Goal: Transaction & Acquisition: Purchase product/service

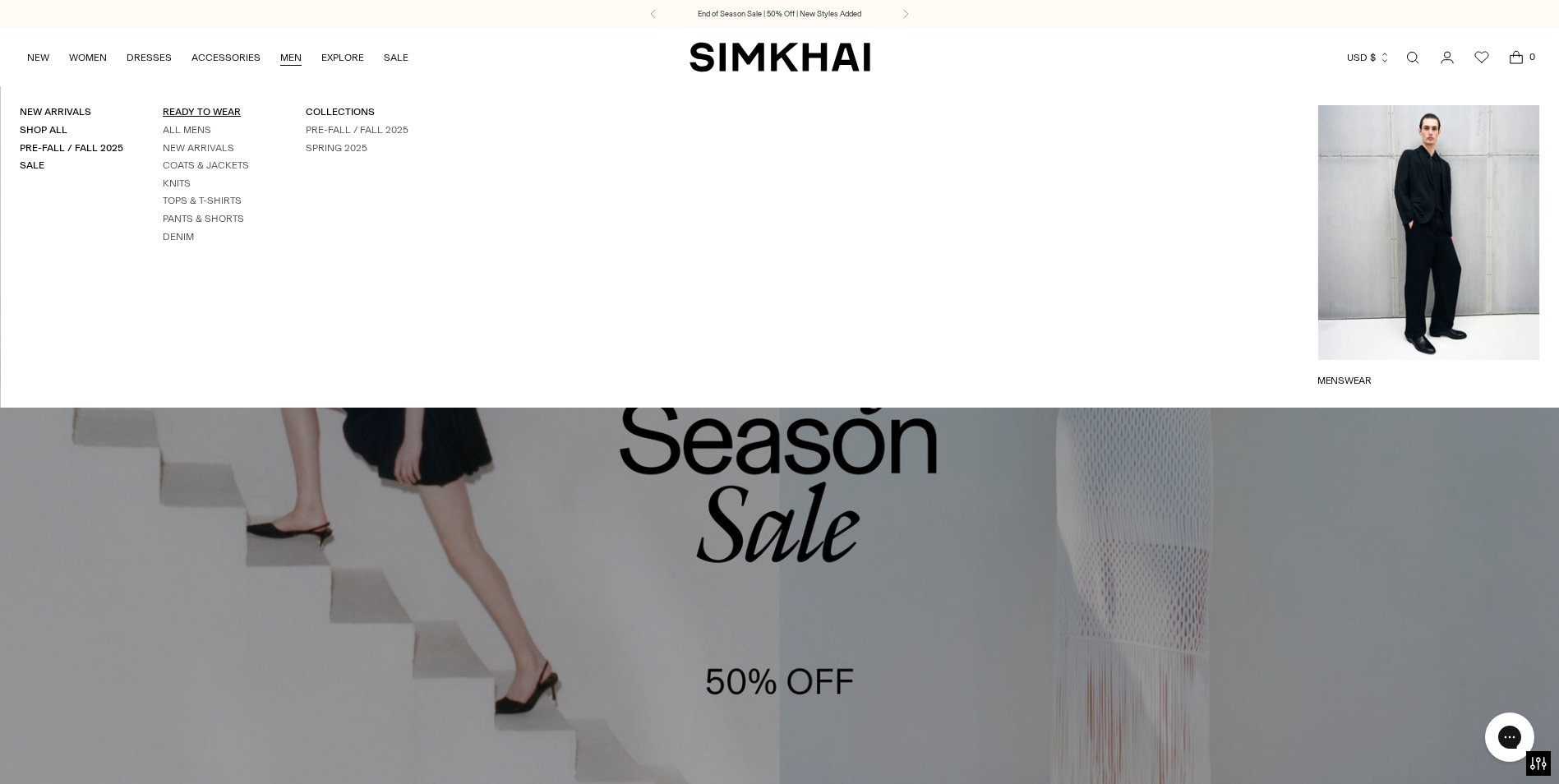
click at [195, 111] on link "READY TO WEAR" at bounding box center [201, 112] width 78 height 12
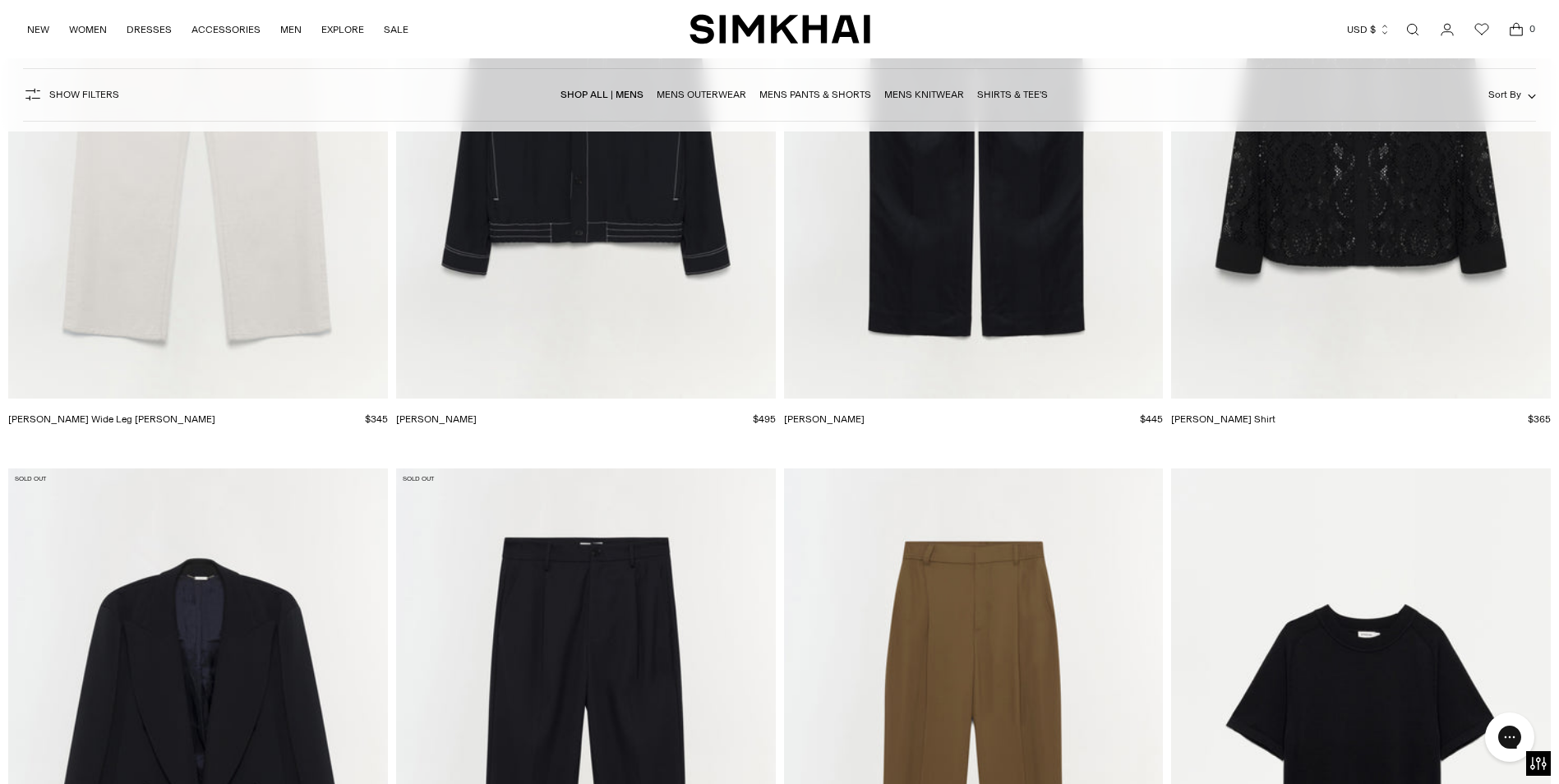
scroll to position [3616, 0]
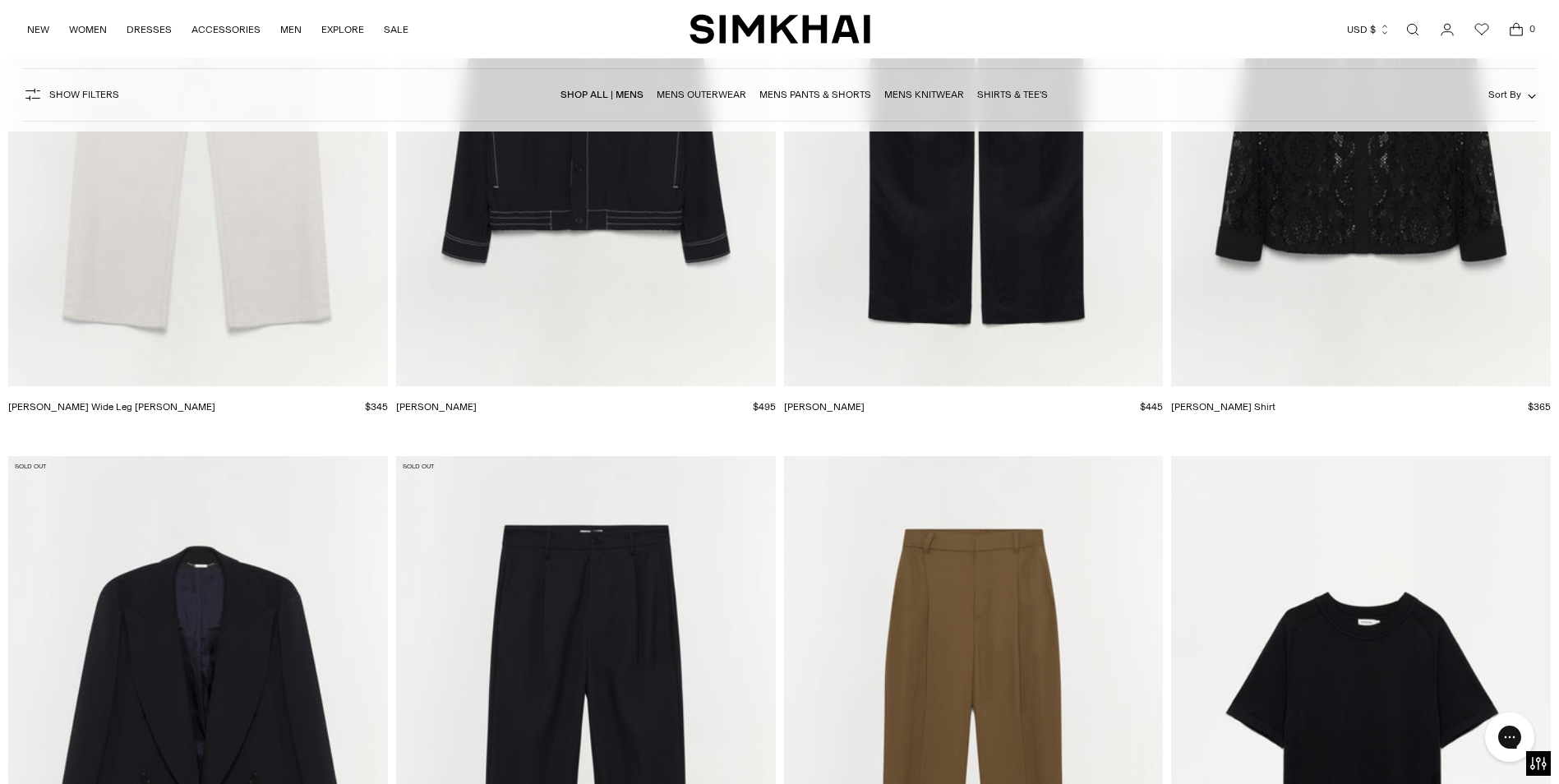
click at [927, 92] on link "Mens Knitwear" at bounding box center [924, 94] width 80 height 12
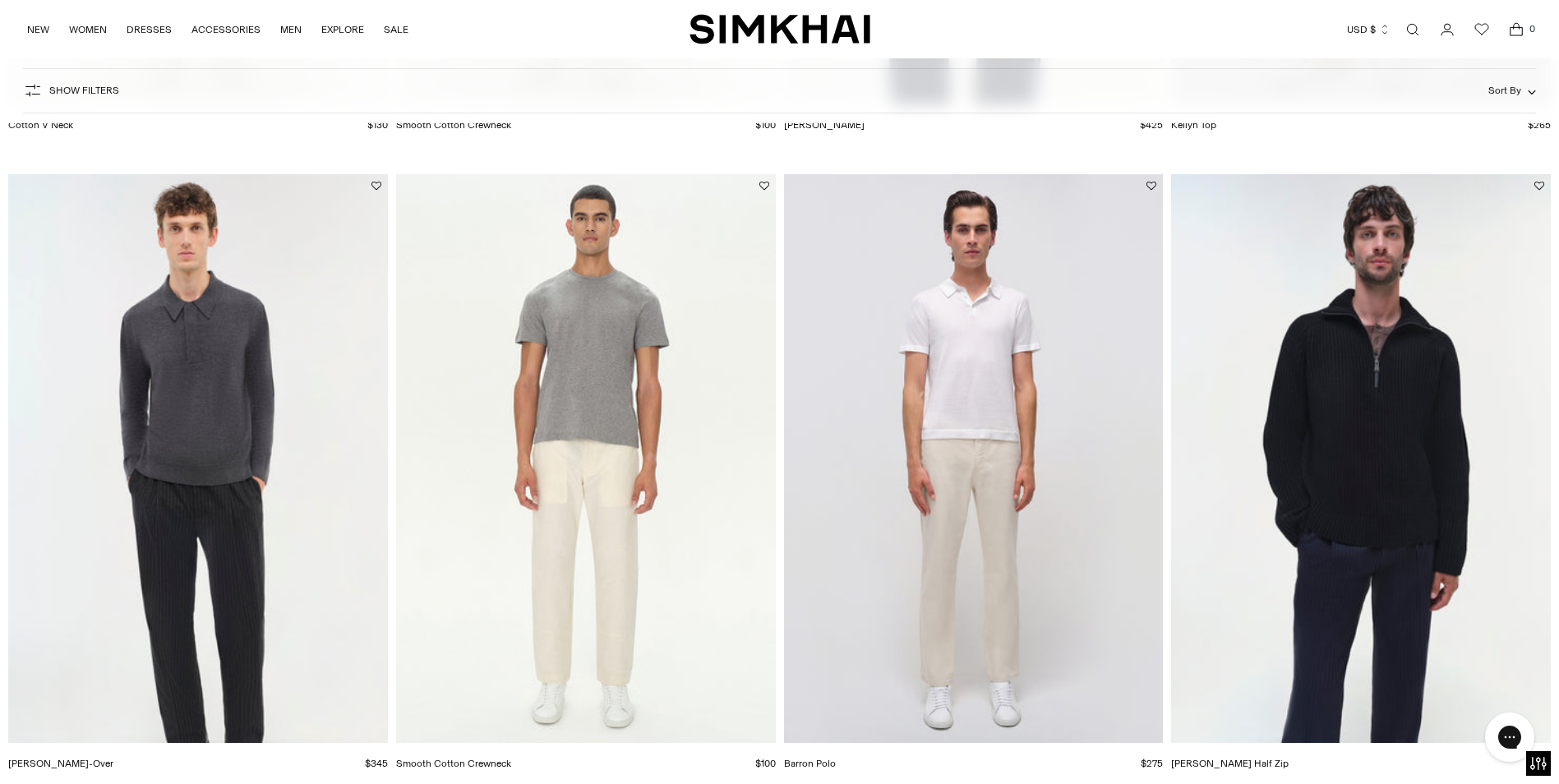
scroll to position [2383, 0]
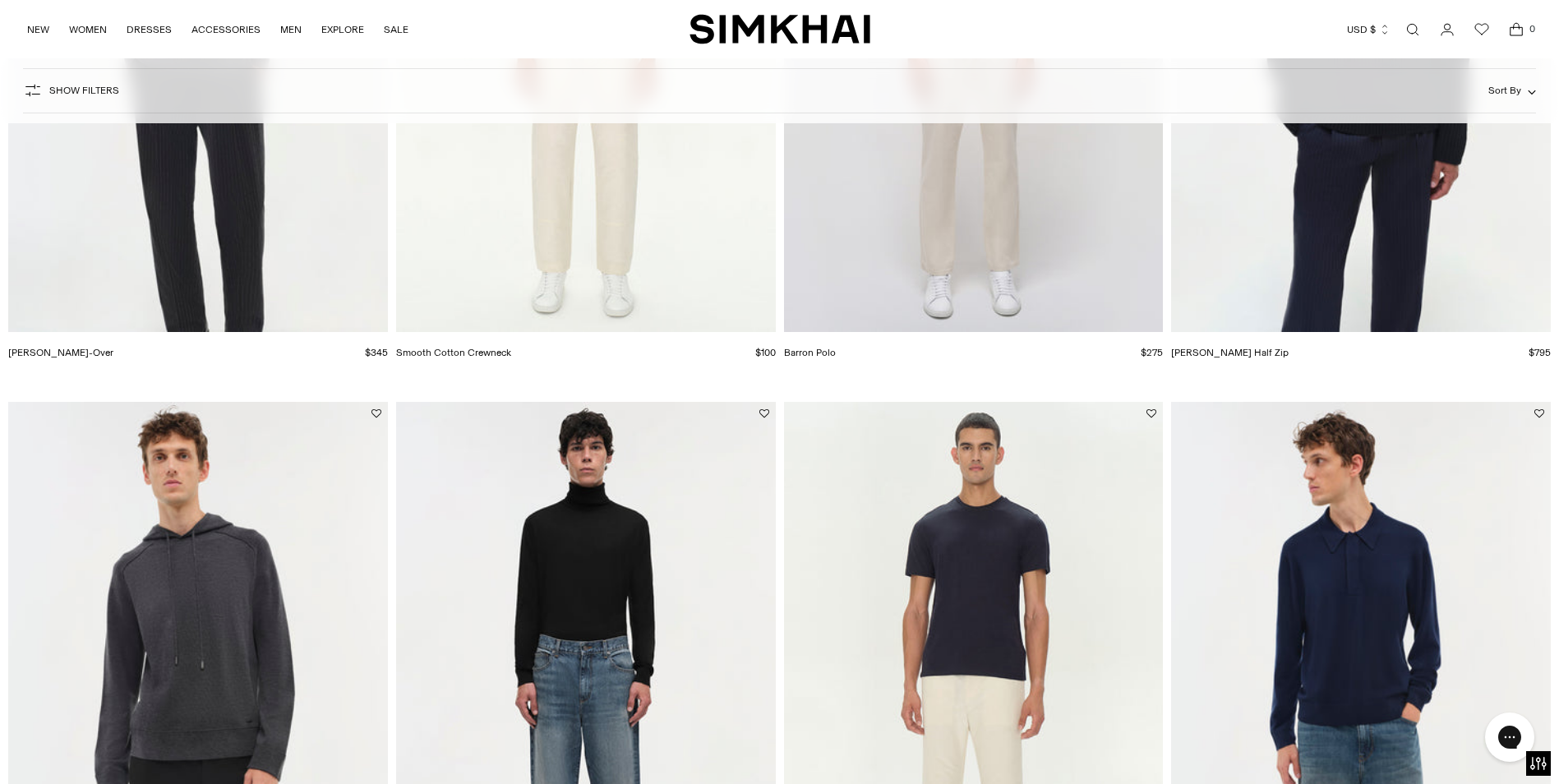
click at [0, 0] on img "Yishai Turtleneck" at bounding box center [0, 0] width 0 height 0
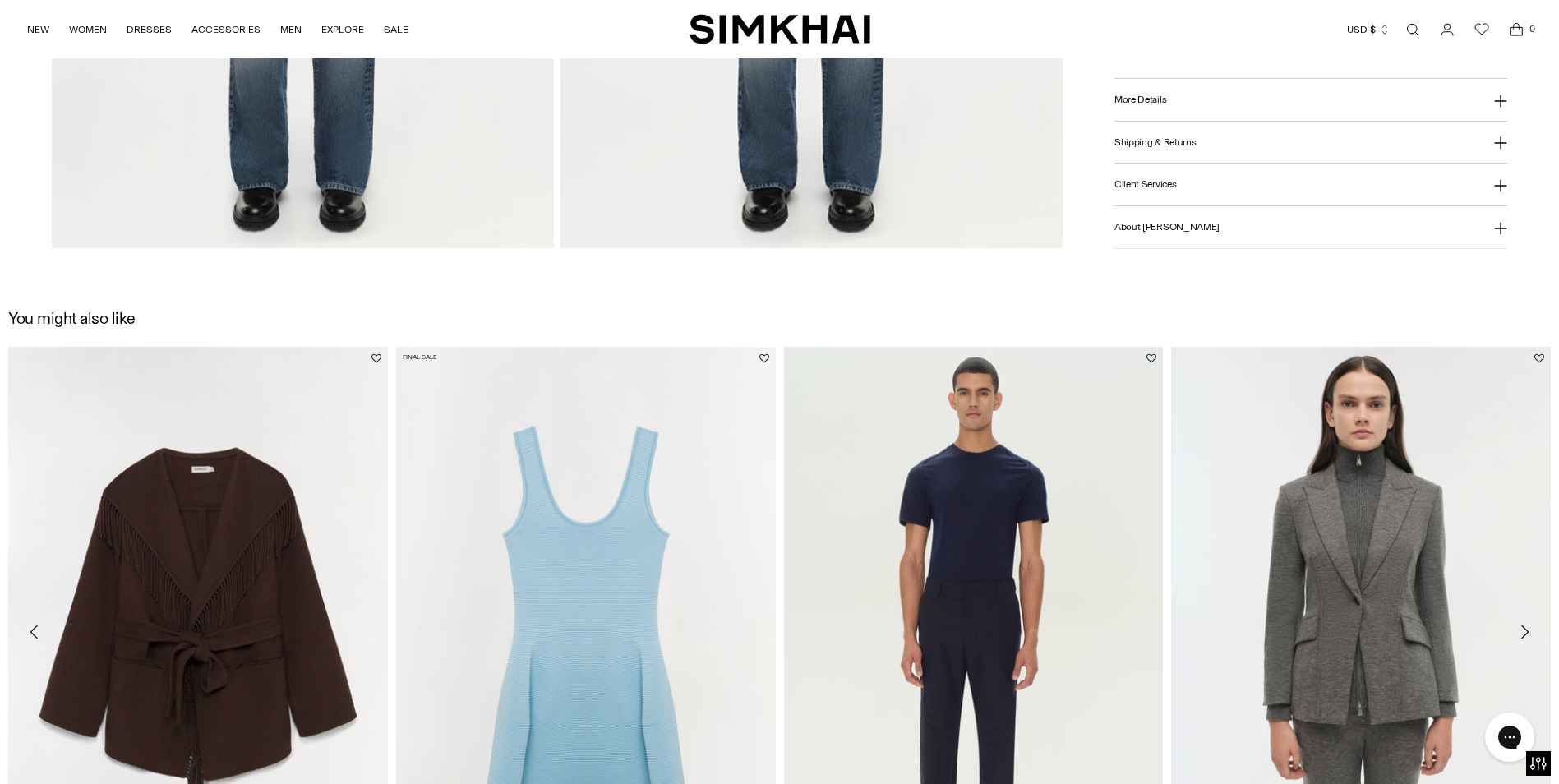
scroll to position [2383, 0]
